Goal: Task Accomplishment & Management: Manage account settings

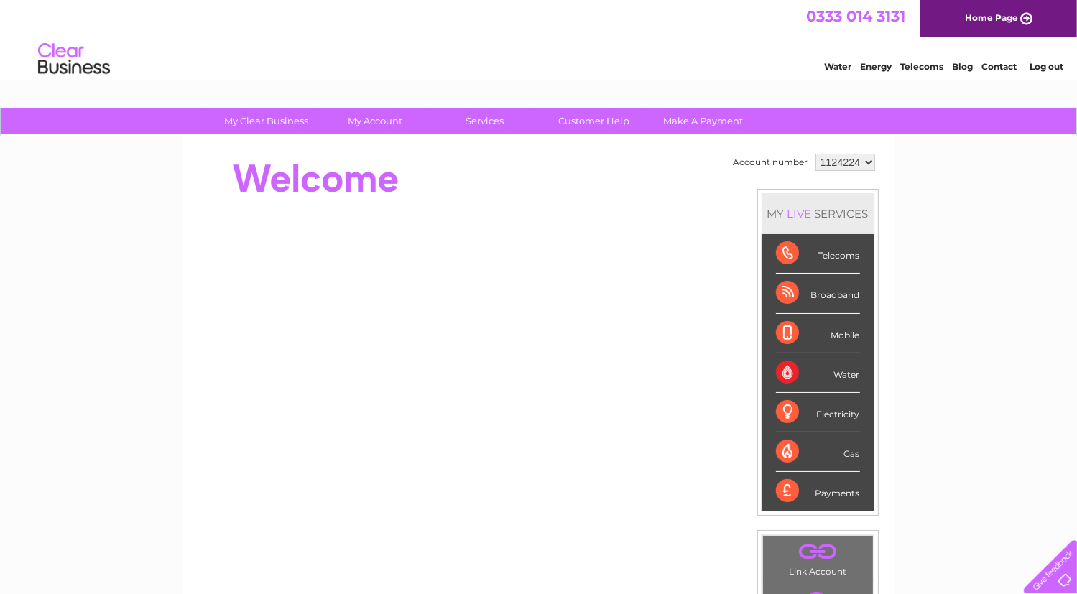
click at [865, 160] on select "1124224 1137083" at bounding box center [846, 162] width 60 height 17
select select "1137083"
click at [816, 154] on select "1124224 1137083" at bounding box center [846, 162] width 60 height 17
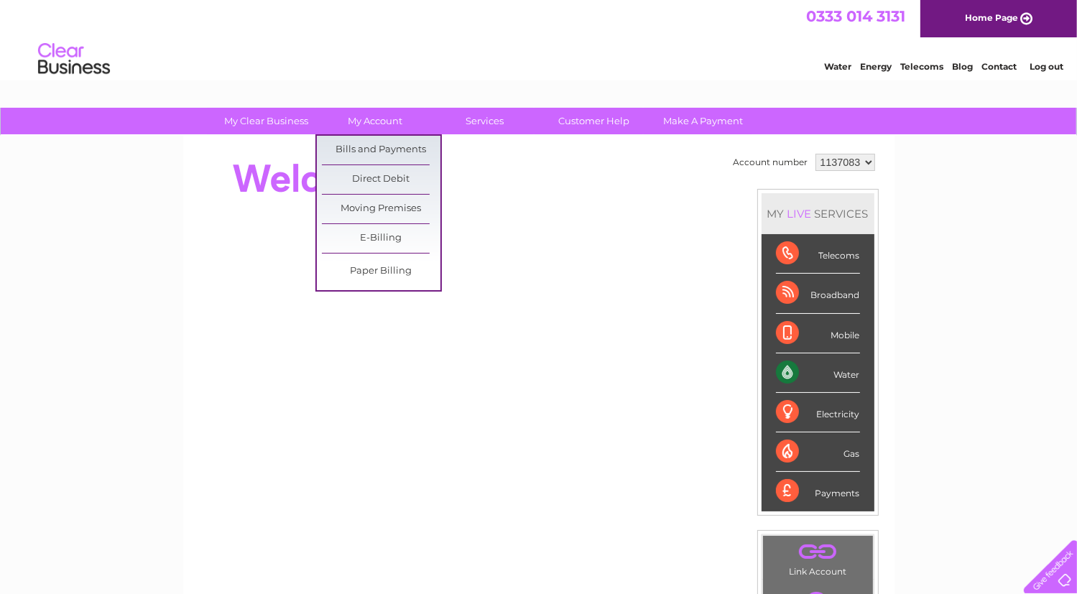
click at [377, 149] on link "Bills and Payments" at bounding box center [381, 150] width 119 height 29
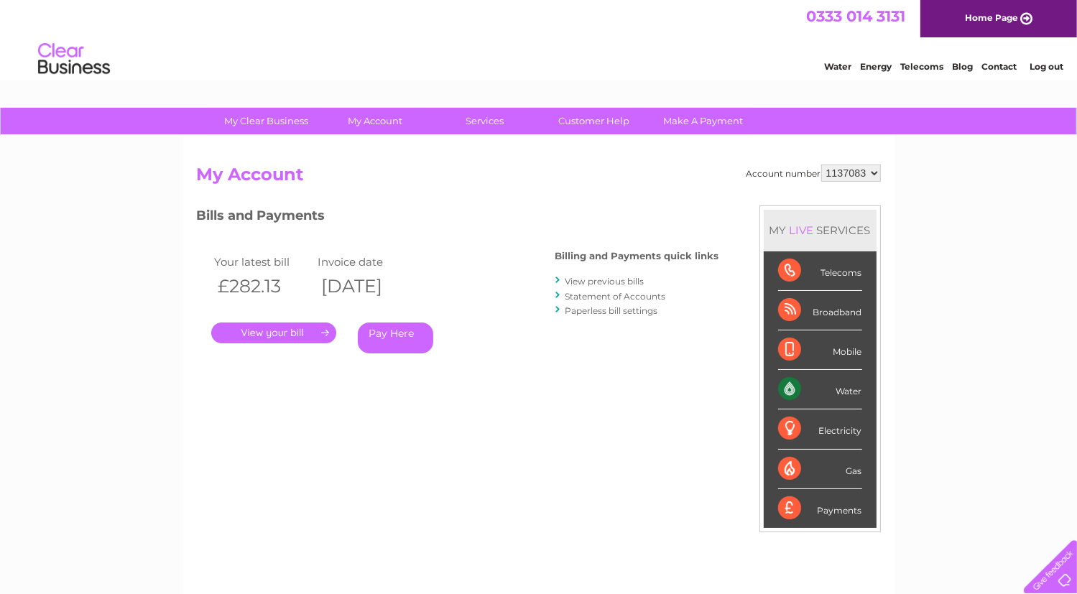
click at [282, 334] on link "." at bounding box center [273, 333] width 125 height 21
